Goal: Task Accomplishment & Management: Use online tool/utility

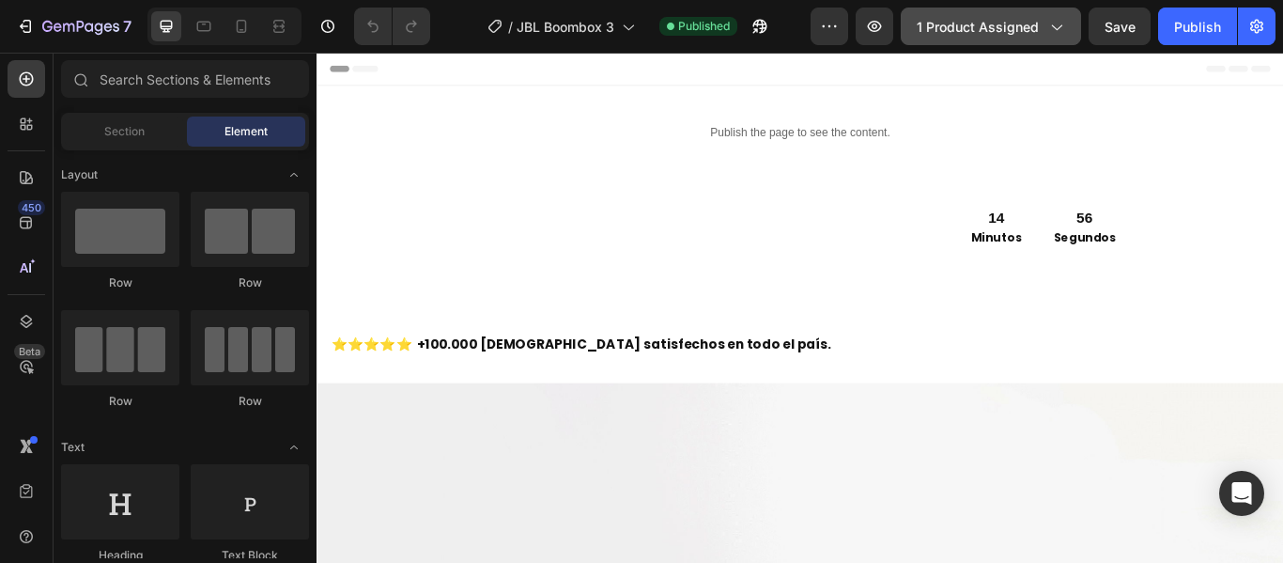
click at [1014, 29] on span "1 product assigned" at bounding box center [978, 27] width 122 height 20
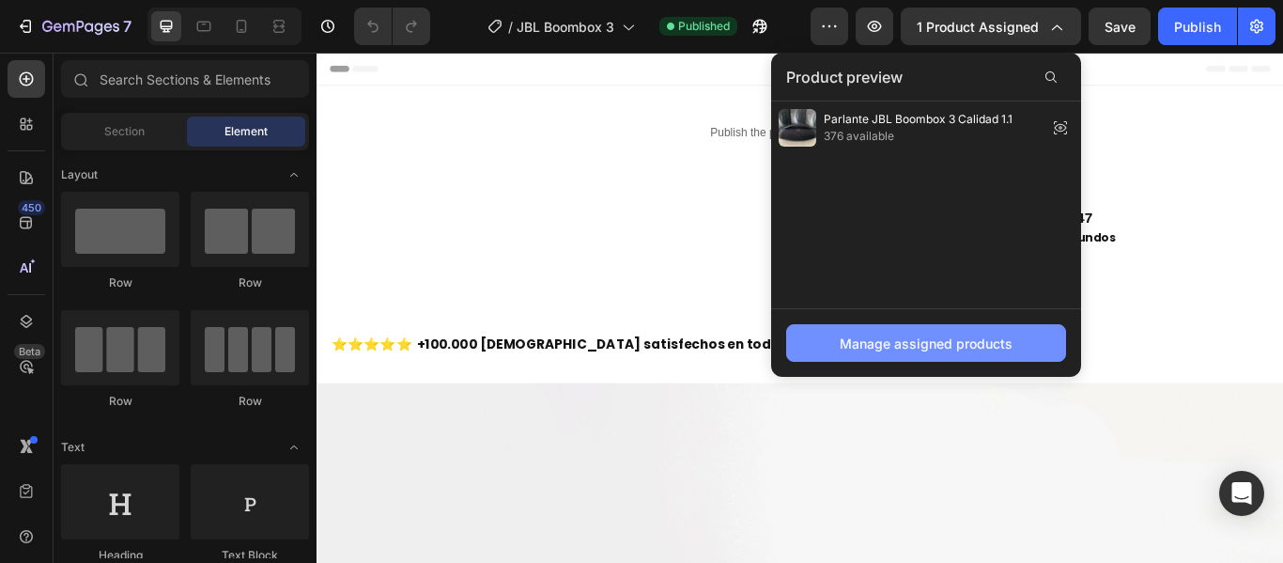
click at [931, 343] on div "Manage assigned products" at bounding box center [926, 343] width 173 height 20
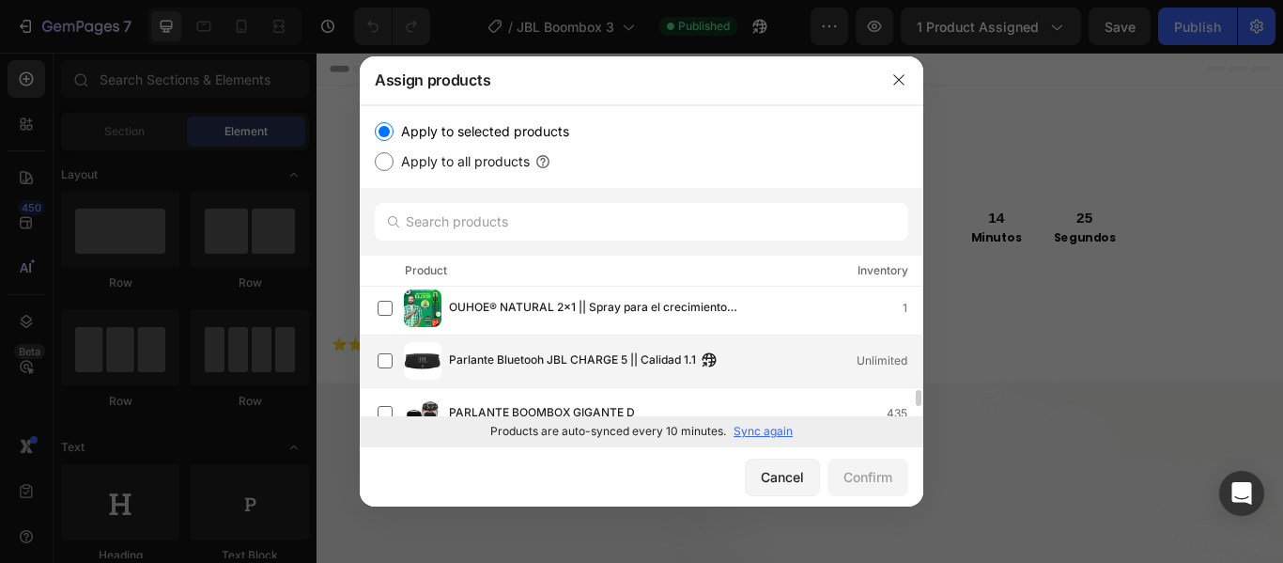
scroll to position [922, 0]
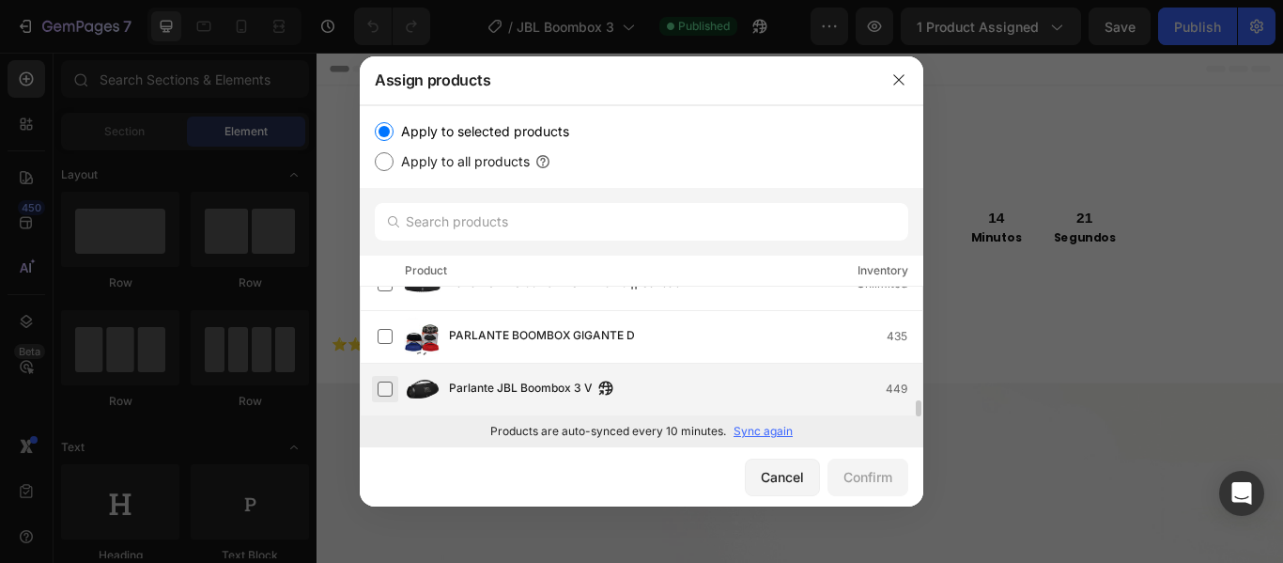
click at [393, 386] on label at bounding box center [385, 388] width 15 height 15
click at [844, 474] on div "Confirm" at bounding box center [867, 477] width 49 height 20
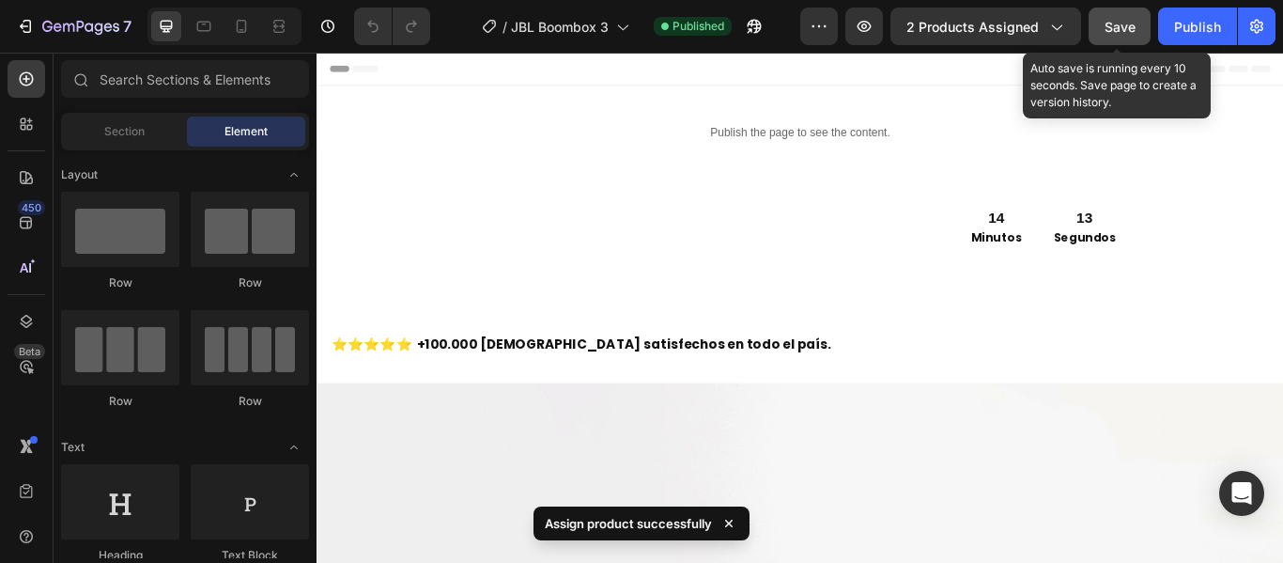
click at [1111, 23] on span "Save" at bounding box center [1120, 27] width 31 height 16
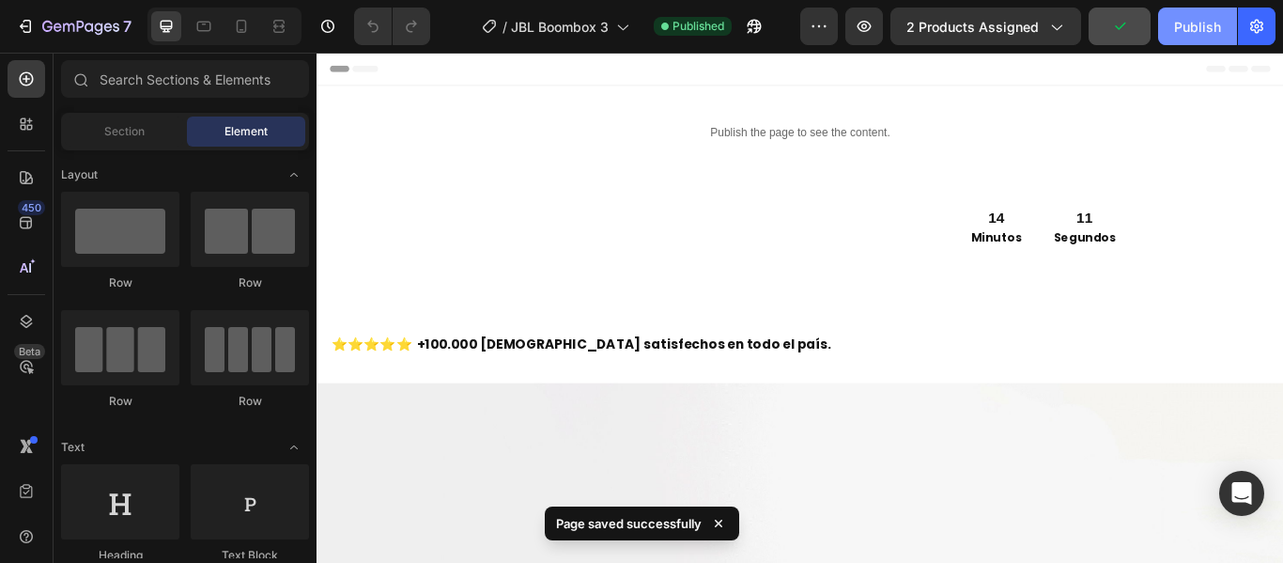
click at [1197, 32] on div "Publish" at bounding box center [1197, 27] width 47 height 20
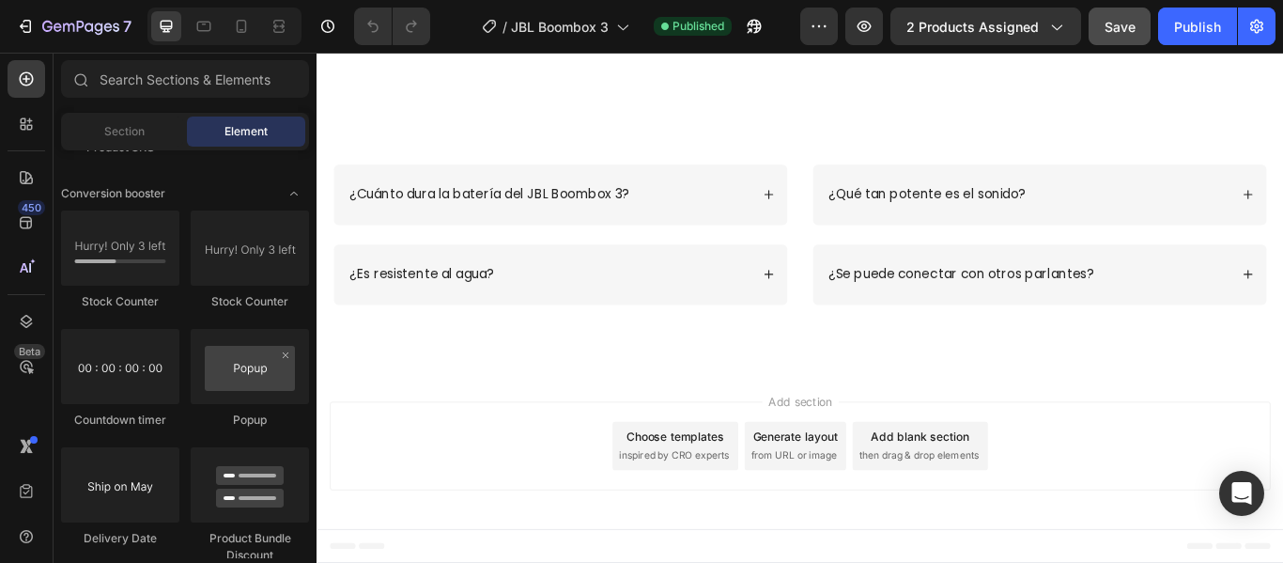
scroll to position [5282, 0]
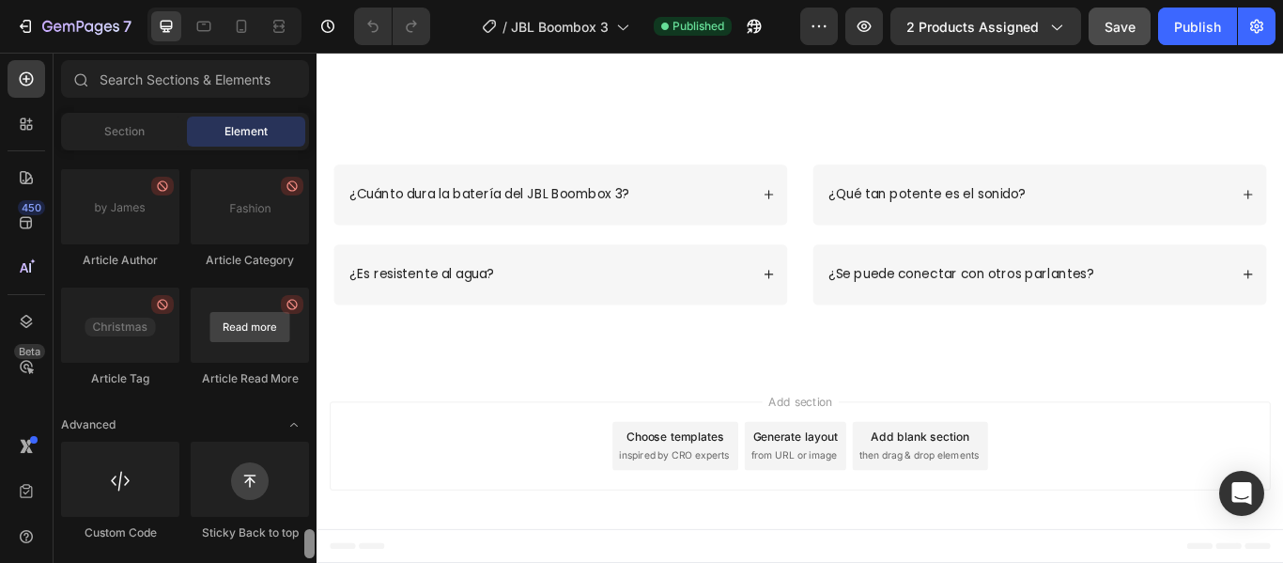
drag, startPoint x: 314, startPoint y: 355, endPoint x: 297, endPoint y: 297, distance: 60.6
click at [318, 0] on html "7 / JBL Boombox 3 Published Preview 2 products assigned Save Publish 450 Beta S…" at bounding box center [641, 0] width 1283 height 0
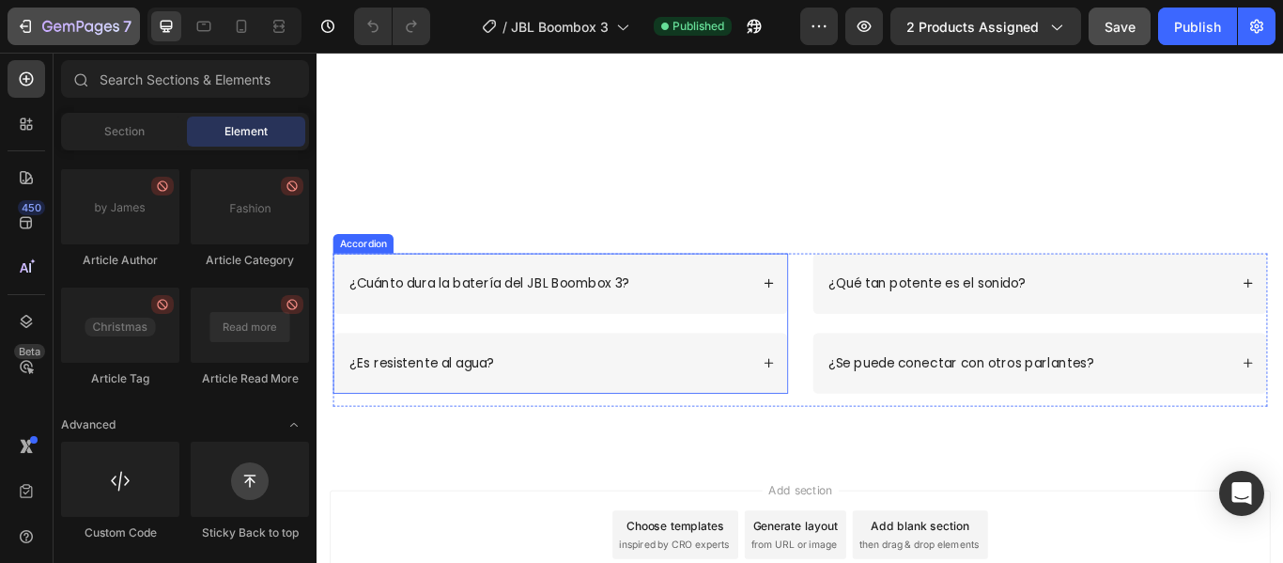
scroll to position [4828, 0]
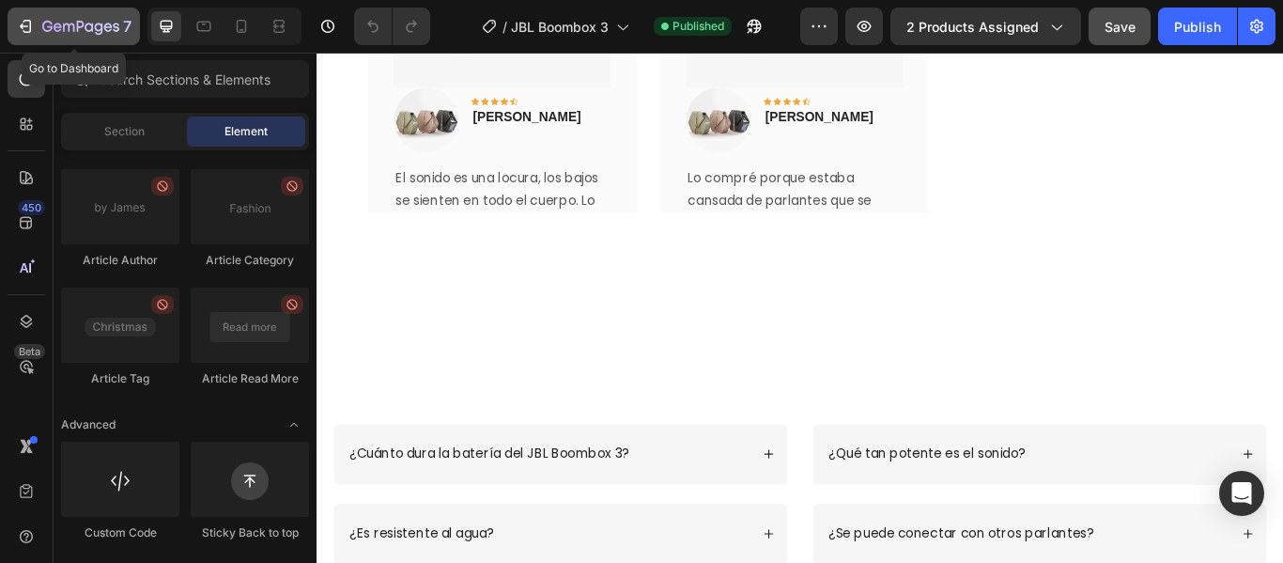
click at [35, 33] on div "7" at bounding box center [74, 26] width 116 height 23
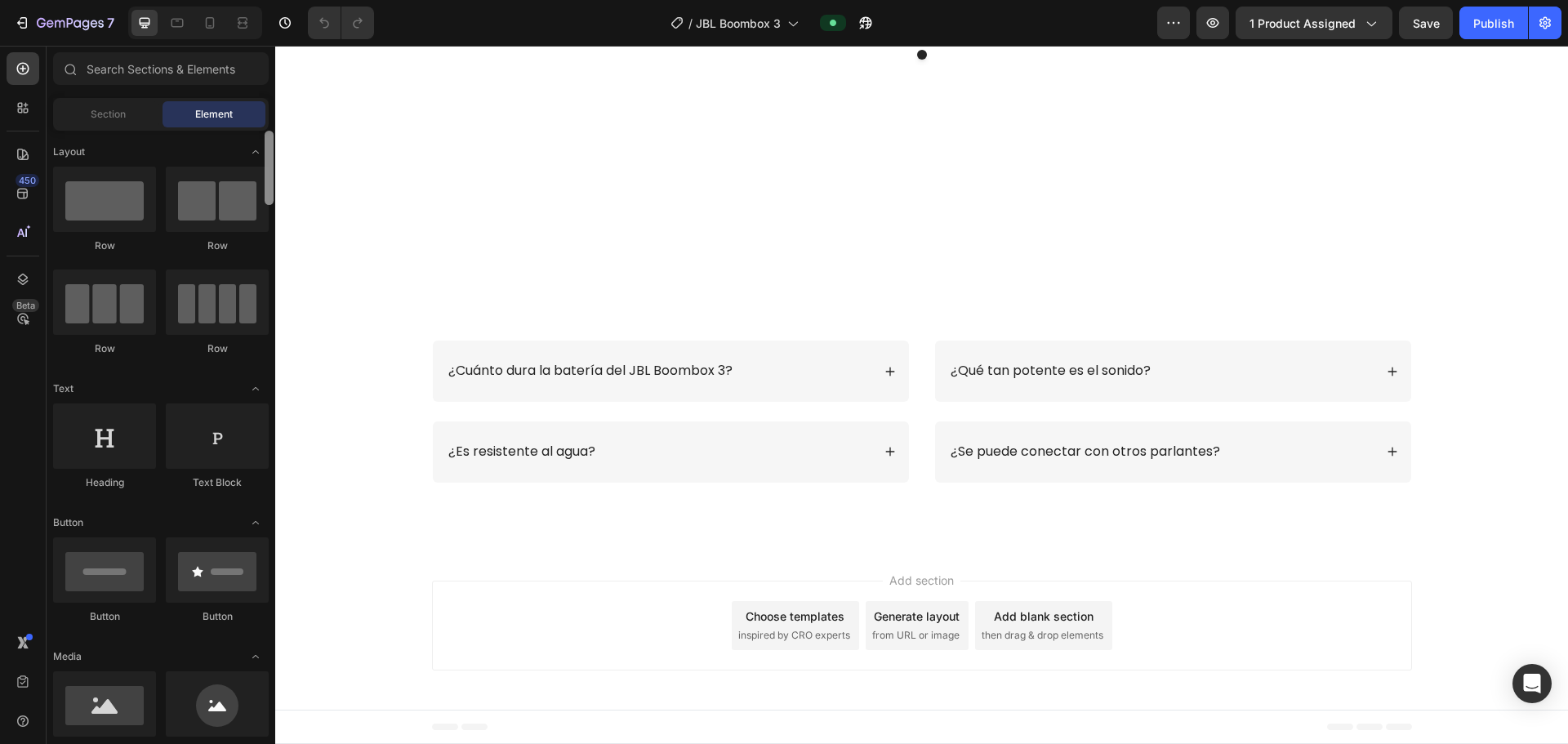
drag, startPoint x: 269, startPoint y: 541, endPoint x: 231, endPoint y: 103, distance: 439.6
click at [231, 103] on div "Sections(18) Elements(84) Section Element Hero Section Product Detail Brands Tr…" at bounding box center [161, 395] width 229 height 688
click at [212, 74] on input "text" at bounding box center [161, 69] width 216 height 33
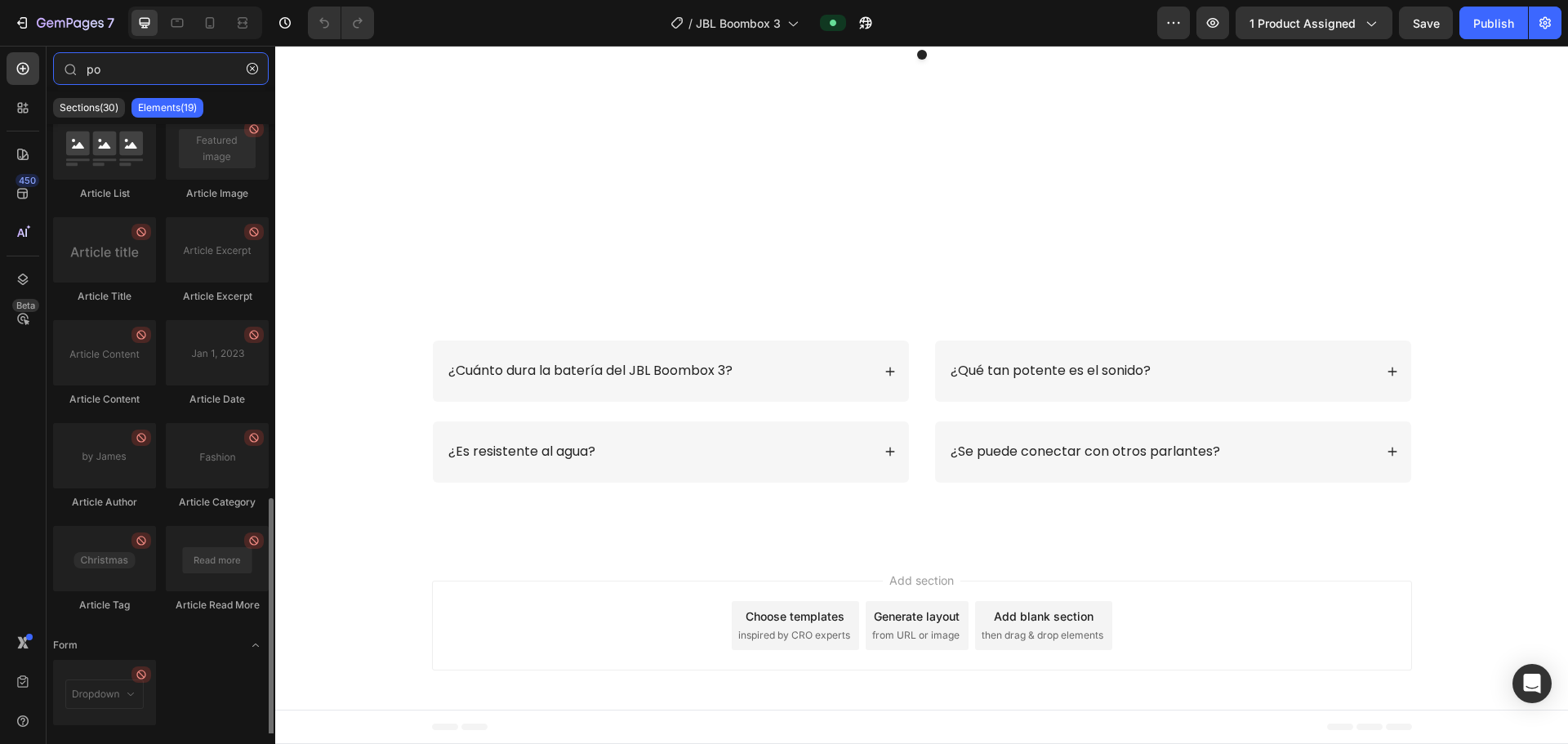
scroll to position [701, 0]
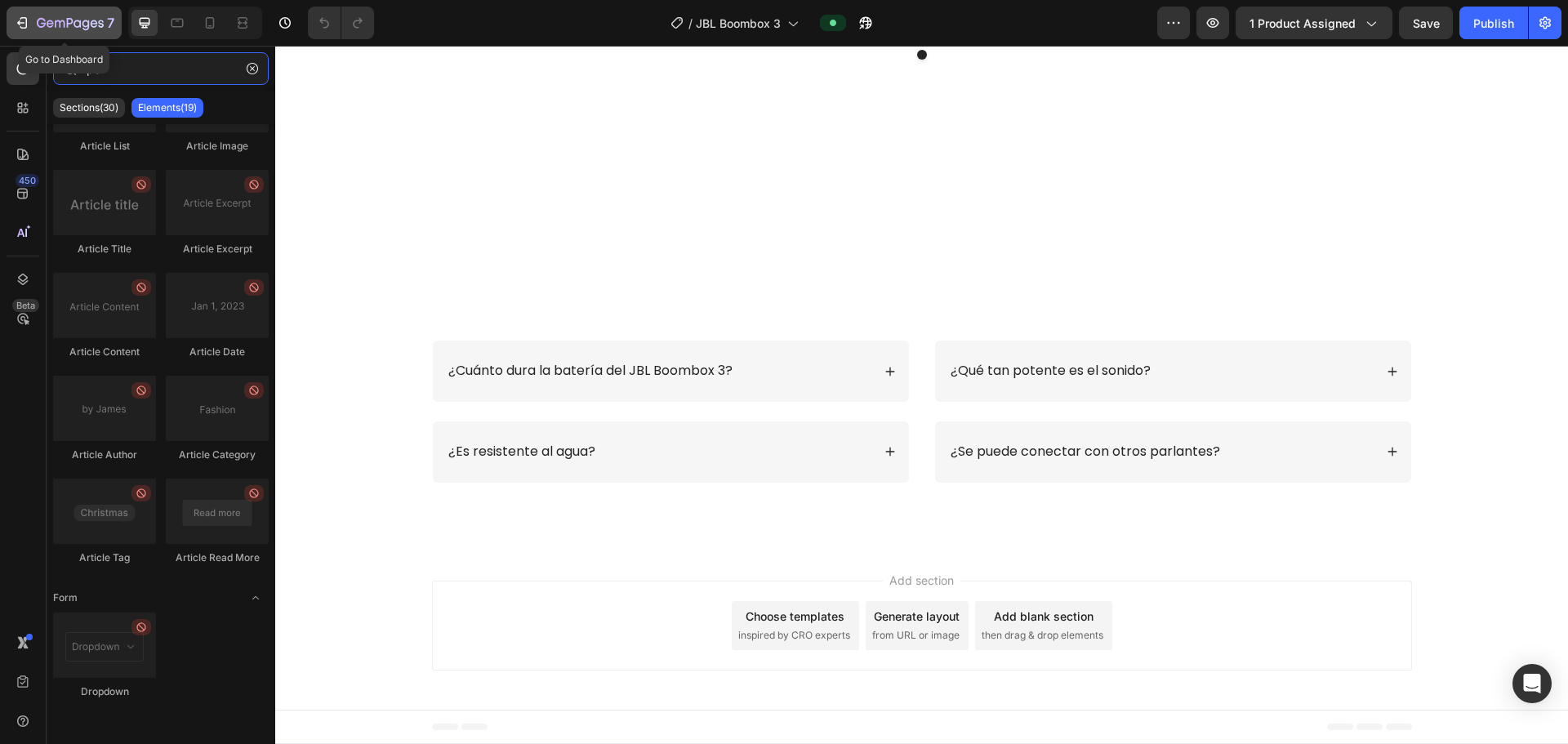
type input "po"
click at [31, 19] on div "7" at bounding box center [64, 23] width 101 height 20
